Goal: Task Accomplishment & Management: Manage account settings

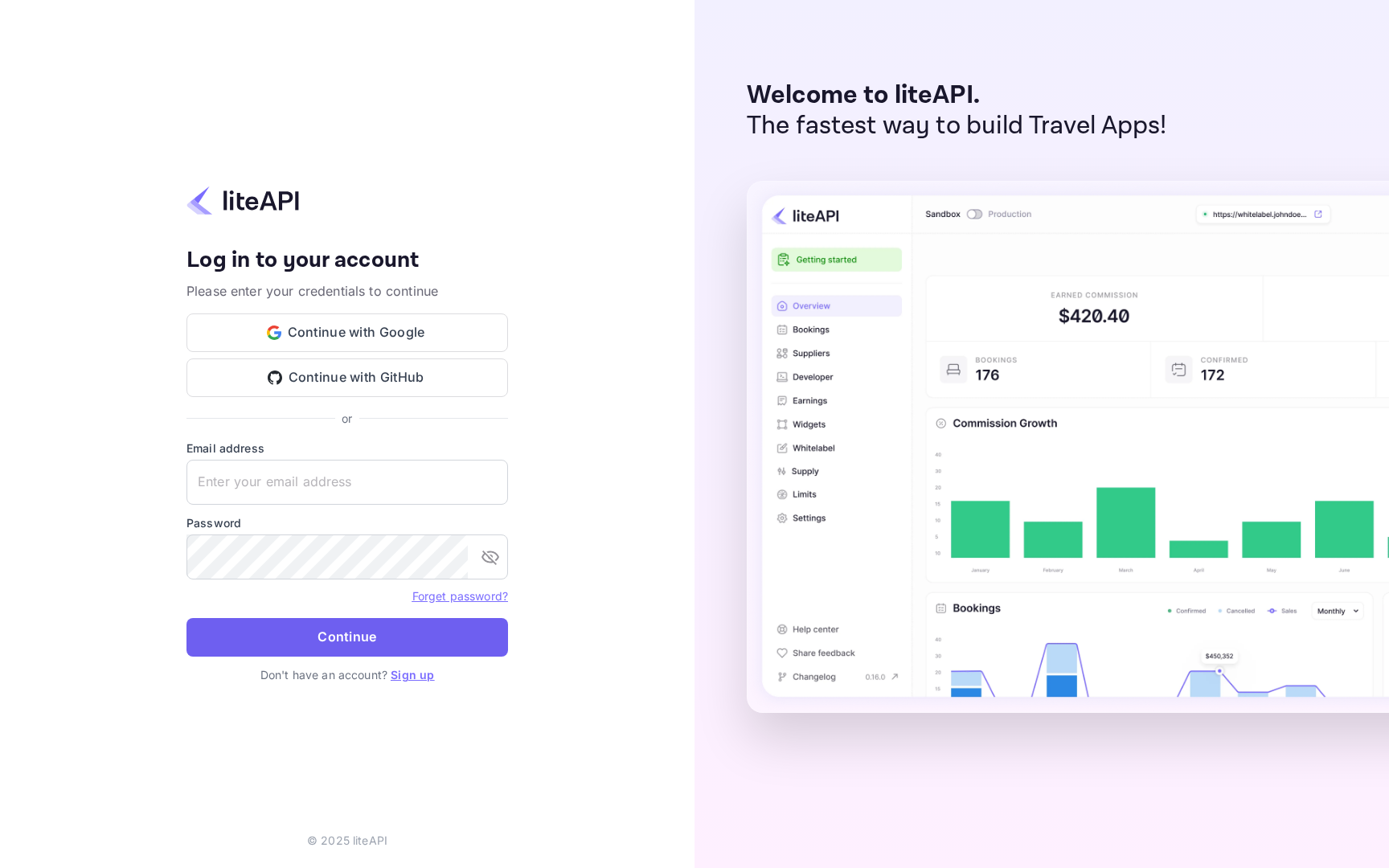
type input "[EMAIL_ADDRESS][DOMAIN_NAME]"
click at [365, 642] on button "Continue" at bounding box center [347, 638] width 321 height 39
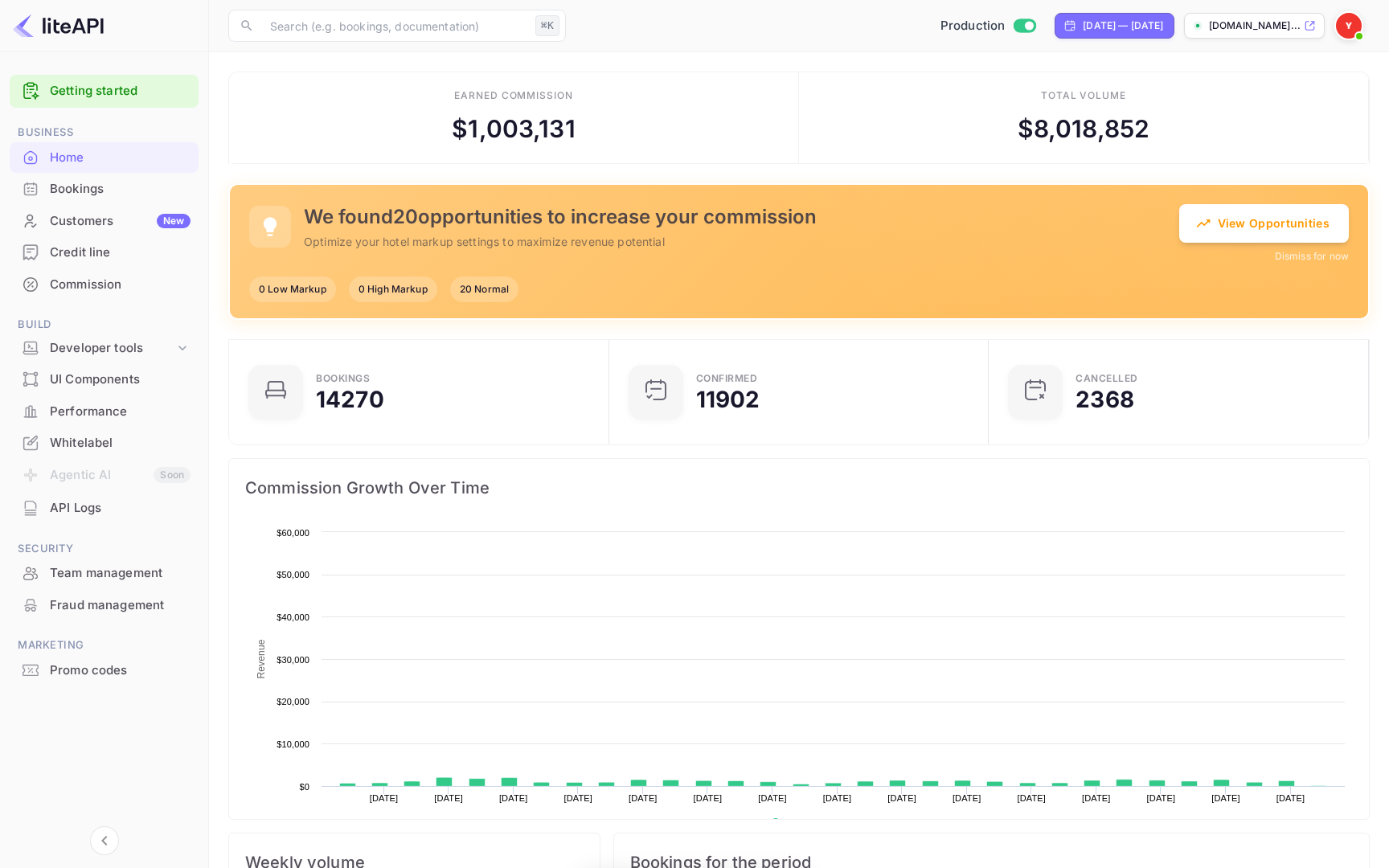
scroll to position [261, 370]
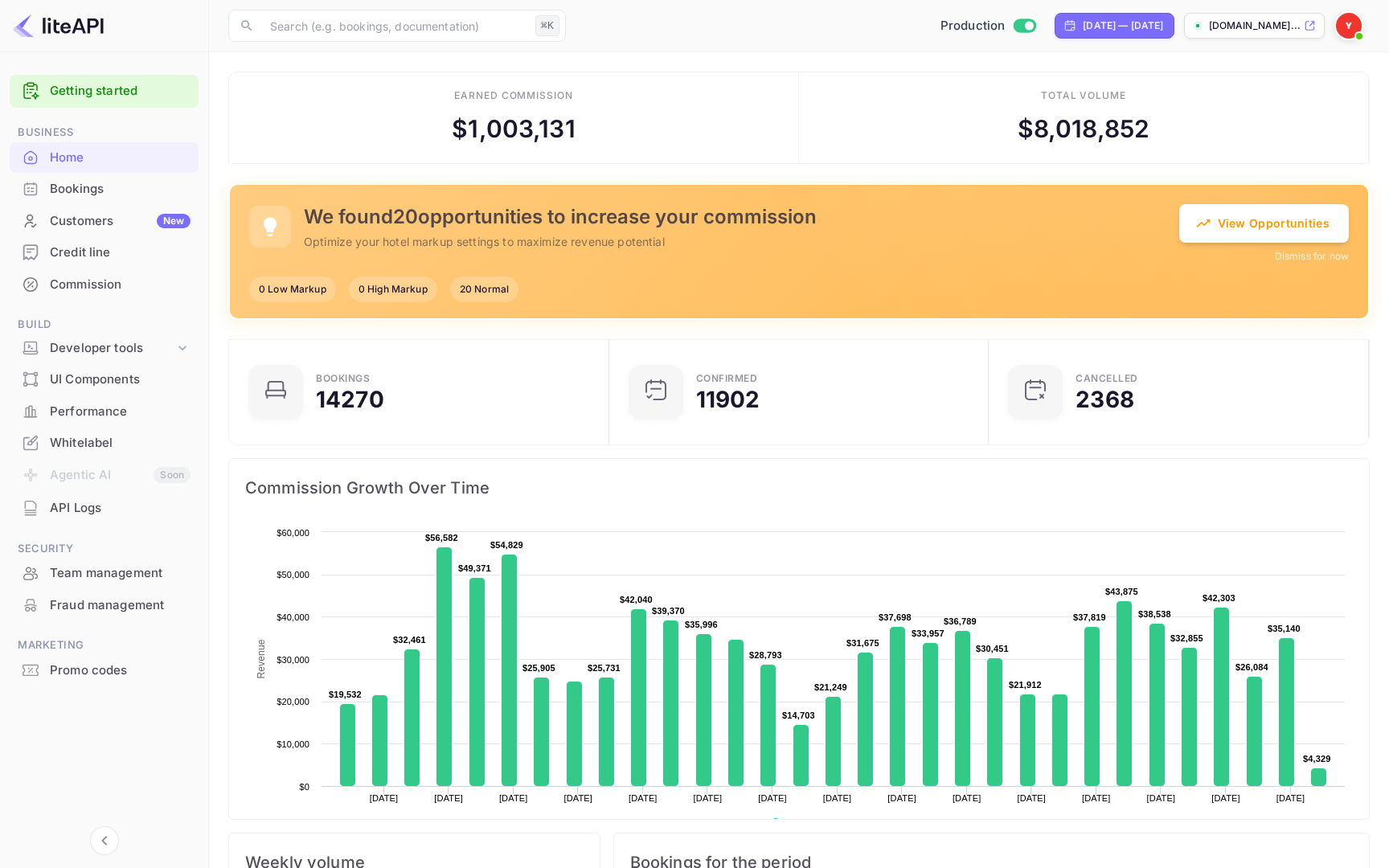
click at [1362, 28] on span at bounding box center [1359, 35] width 16 height 16
click at [1261, 131] on div "Settings" at bounding box center [1270, 127] width 185 height 39
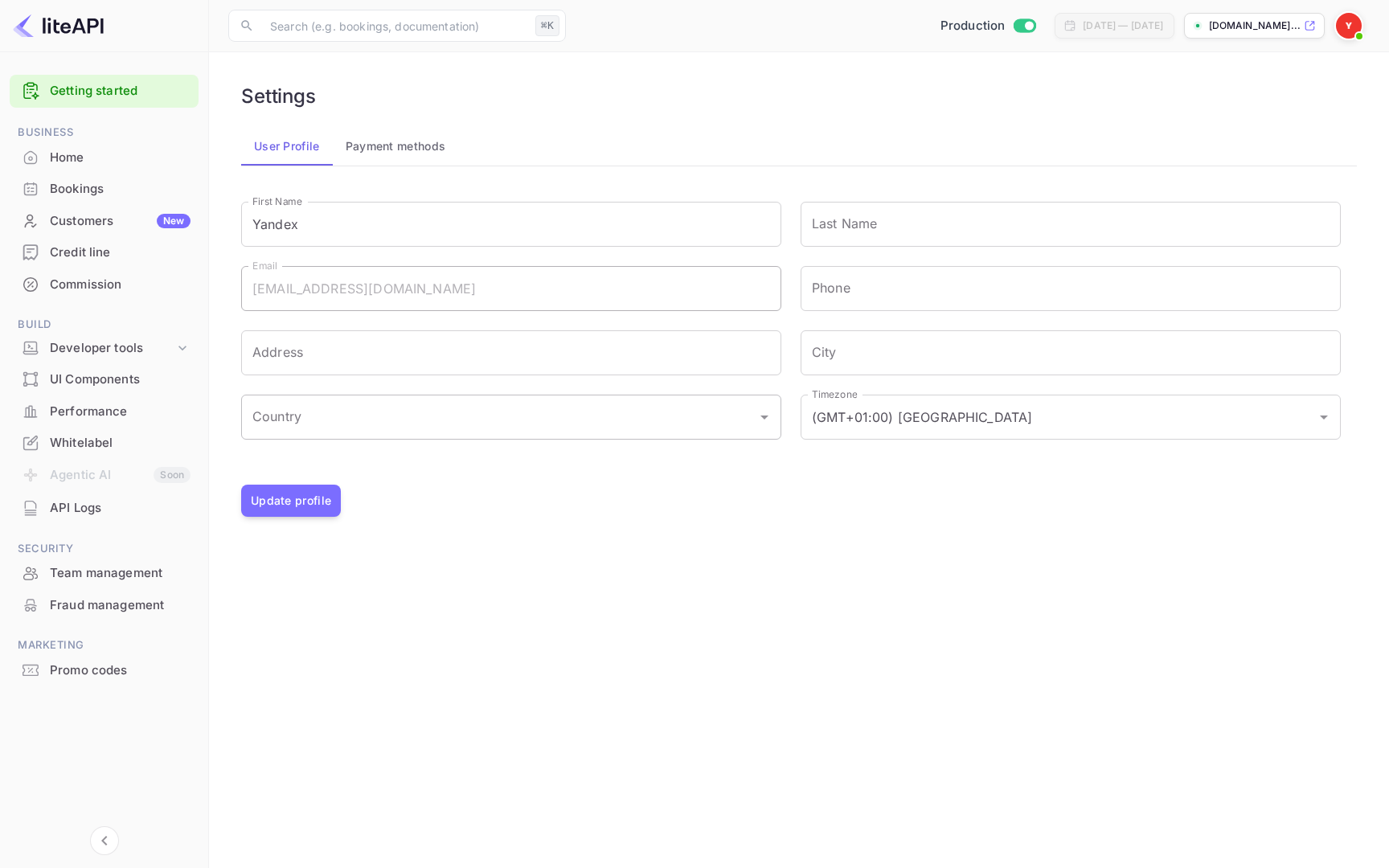
click at [665, 438] on div "Country" at bounding box center [512, 417] width 540 height 45
click at [951, 486] on div "Update profile" at bounding box center [799, 500] width 1116 height 32
click at [416, 145] on button "Payment methods" at bounding box center [396, 147] width 126 height 39
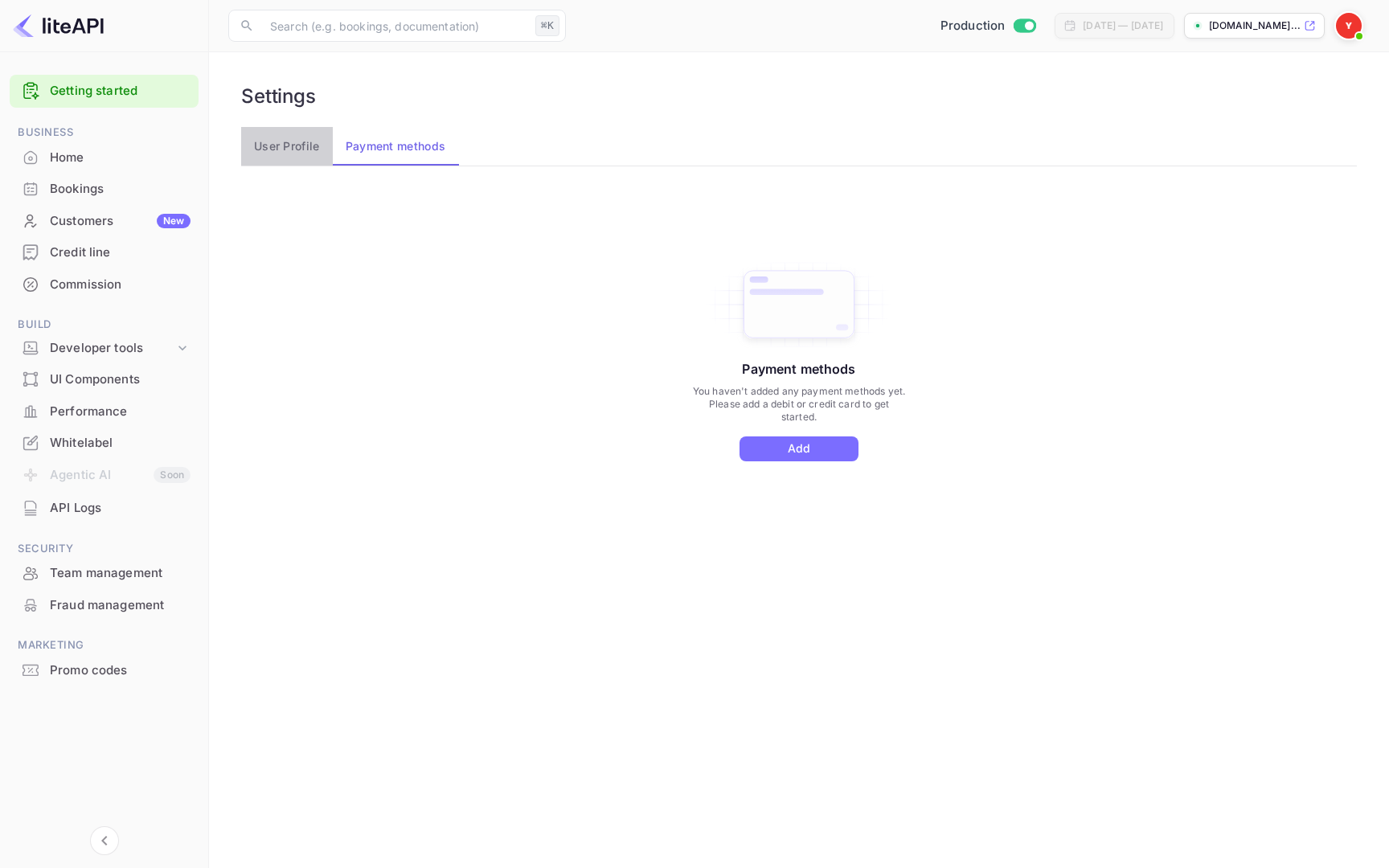
click at [255, 149] on button "User Profile" at bounding box center [287, 147] width 92 height 39
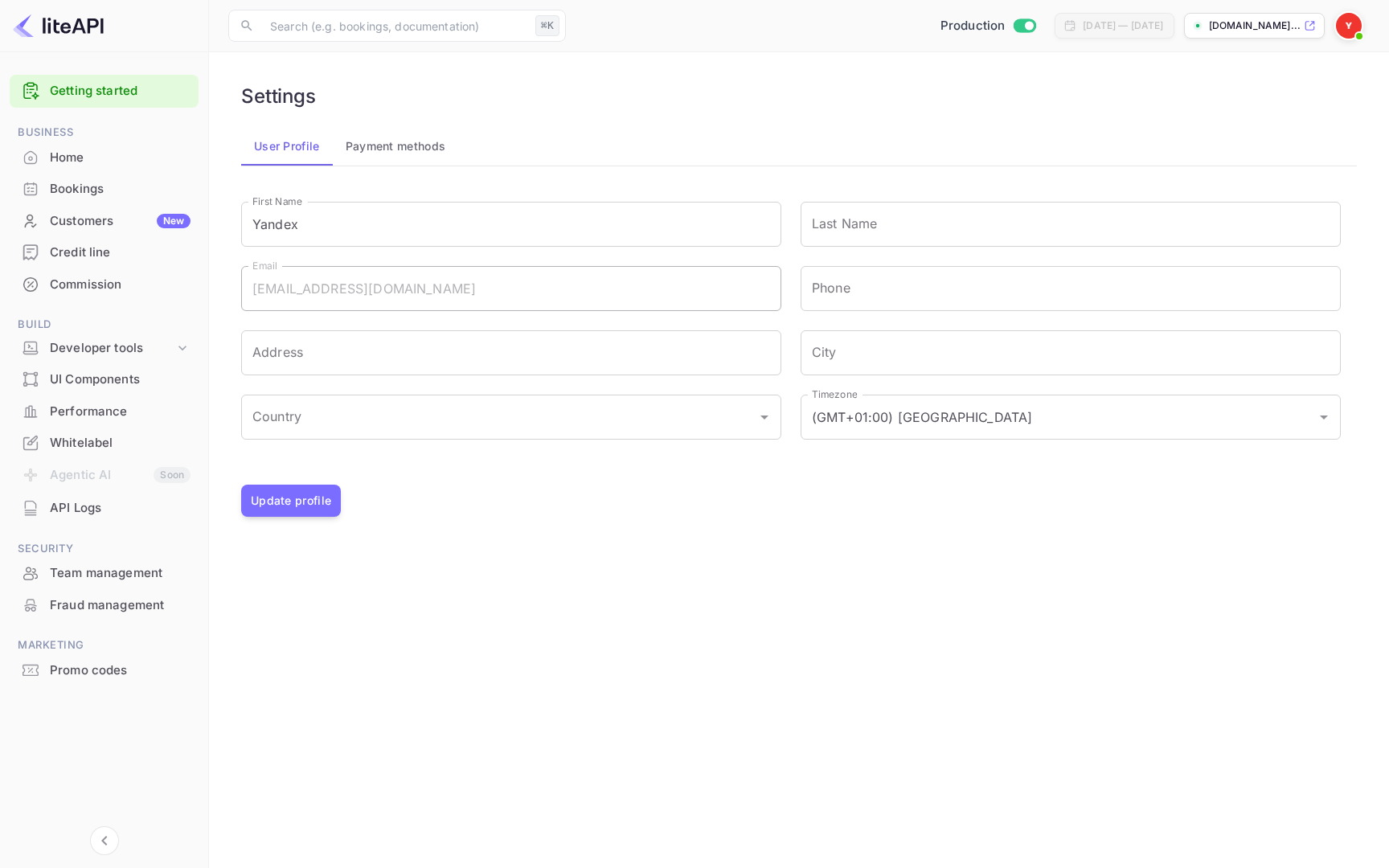
click at [601, 131] on div "User Profile Payment methods" at bounding box center [799, 147] width 1116 height 39
click at [71, 29] on img at bounding box center [58, 26] width 91 height 26
